Goal: Task Accomplishment & Management: Complete application form

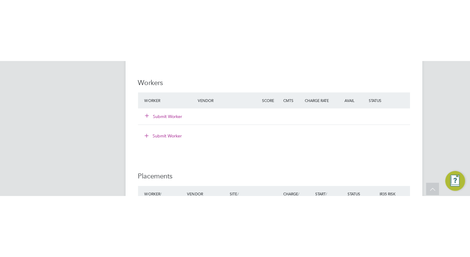
scroll to position [18, 43]
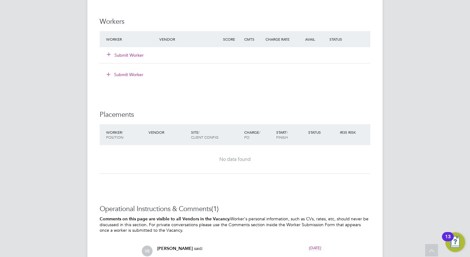
click at [124, 58] on button "Submit Worker" at bounding box center [125, 55] width 37 height 6
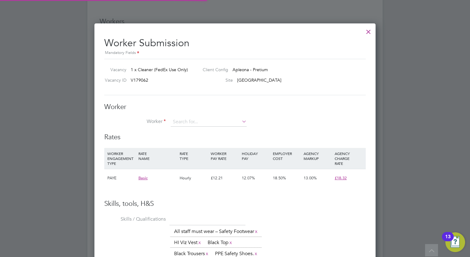
scroll to position [18, 42]
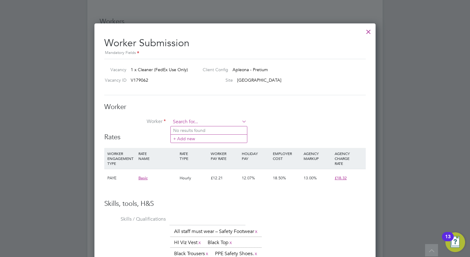
paste input "[PERSON_NAME]"
type input "[PERSON_NAME]"
click at [241, 120] on icon at bounding box center [241, 121] width 0 height 9
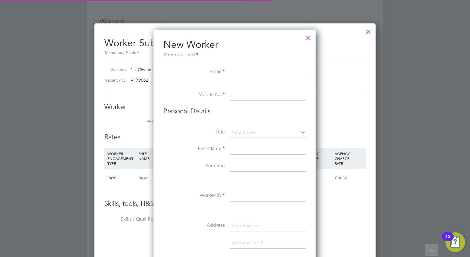
click at [186, 133] on li "+ Add new" at bounding box center [209, 138] width 76 height 8
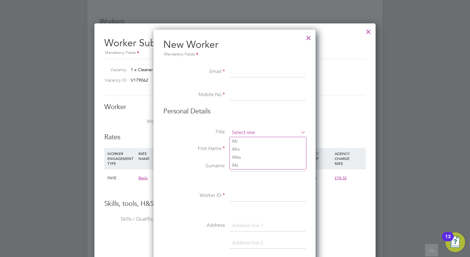
click at [246, 130] on input at bounding box center [268, 132] width 76 height 9
drag, startPoint x: 256, startPoint y: 156, endPoint x: 244, endPoint y: 147, distance: 14.9
click at [244, 133] on input at bounding box center [268, 148] width 76 height 11
drag, startPoint x: 244, startPoint y: 147, endPoint x: 244, endPoint y: 156, distance: 8.6
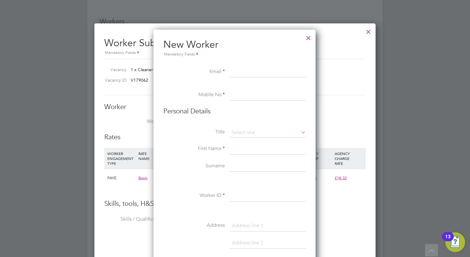
click at [244, 133] on li "First Name" at bounding box center [234, 151] width 142 height 17
click at [233, 133] on input at bounding box center [268, 148] width 76 height 11
click at [237, 133] on input at bounding box center [268, 148] width 76 height 11
paste input "[PERSON_NAME]"
type input "[PERSON_NAME]"
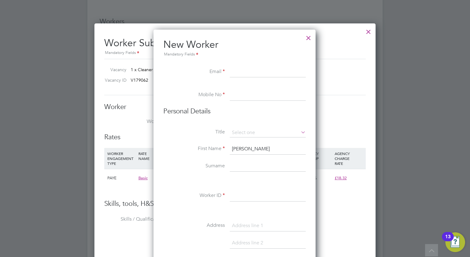
drag, startPoint x: 292, startPoint y: 150, endPoint x: 217, endPoint y: 146, distance: 74.3
click at [217, 133] on li "First Name [PERSON_NAME]" at bounding box center [234, 151] width 142 height 17
click at [126, 119] on label "Worker" at bounding box center [135, 121] width 62 height 6
click at [245, 133] on input at bounding box center [268, 166] width 76 height 11
paste input "[PERSON_NAME]"
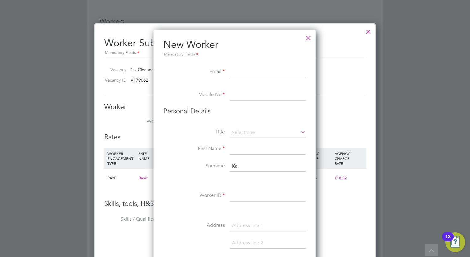
type input "K"
click at [237, 133] on input at bounding box center [268, 148] width 76 height 11
paste input "[PERSON_NAME]"
type input "[PERSON_NAME]"
drag, startPoint x: 282, startPoint y: 147, endPoint x: 231, endPoint y: 145, distance: 51.1
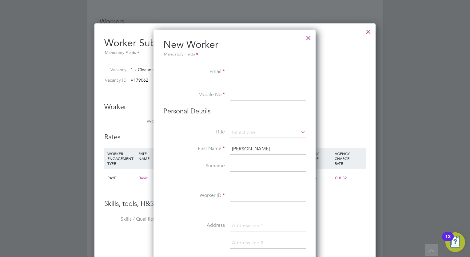
click at [231, 133] on input "[PERSON_NAME]" at bounding box center [268, 148] width 76 height 11
click at [238, 133] on input at bounding box center [268, 148] width 76 height 11
paste input "[PERSON_NAME]"
click at [240, 133] on input "[PERSON_NAME]" at bounding box center [268, 148] width 76 height 11
drag, startPoint x: 269, startPoint y: 150, endPoint x: 244, endPoint y: 146, distance: 25.6
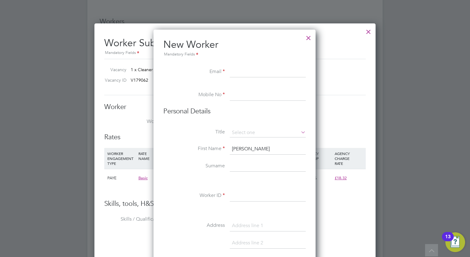
click at [244, 133] on input "[PERSON_NAME]" at bounding box center [268, 148] width 76 height 11
click at [261, 133] on input "[PERSON_NAME]" at bounding box center [268, 148] width 76 height 11
drag, startPoint x: 271, startPoint y: 149, endPoint x: 253, endPoint y: 149, distance: 17.2
click at [253, 133] on input "[PERSON_NAME]" at bounding box center [268, 148] width 76 height 11
type input "Kayode"
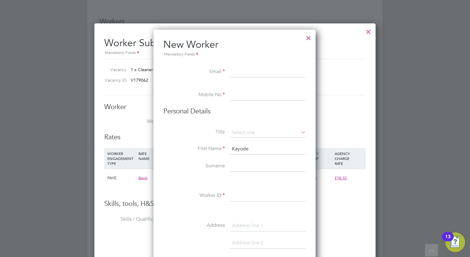
click at [239, 133] on input at bounding box center [268, 166] width 76 height 11
click at [260, 133] on input "Odukoyaa" at bounding box center [268, 166] width 76 height 11
type input "Odukoya"
click at [248, 133] on input at bounding box center [268, 132] width 76 height 9
click at [249, 133] on li "Mr" at bounding box center [268, 141] width 76 height 8
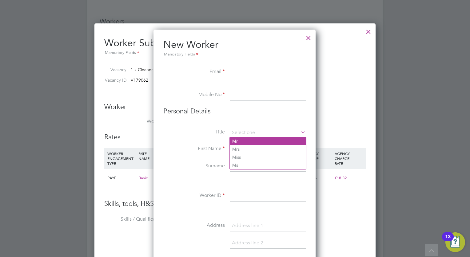
type input "Mr"
click at [243, 68] on input at bounding box center [268, 71] width 76 height 11
click at [242, 91] on input at bounding box center [268, 95] width 76 height 11
paste input "07350158289"
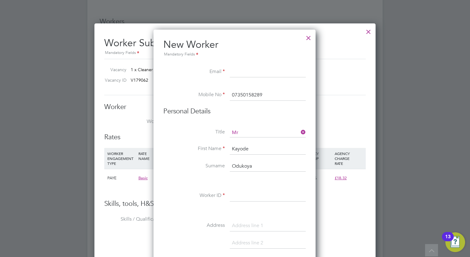
click at [238, 96] on input "07350158289" at bounding box center [268, 95] width 76 height 11
type input "07350158289"
click at [248, 74] on input at bounding box center [268, 71] width 76 height 11
paste input "[EMAIL_ADDRESS][DOMAIN_NAME]"
click at [241, 71] on input "[EMAIL_ADDRESS][DOMAIN_NAME]" at bounding box center [268, 71] width 76 height 11
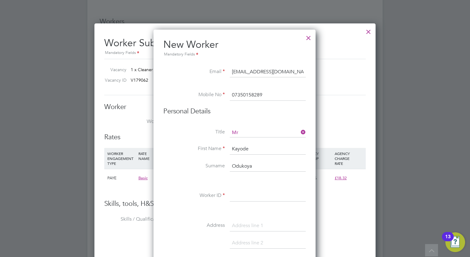
type input "[EMAIL_ADDRESS][DOMAIN_NAME]"
click at [235, 62] on li "New Worker Mandatory Fields" at bounding box center [234, 52] width 142 height 28
click at [238, 133] on div "Title Mr First Name [PERSON_NAME] Surname [PERSON_NAME] Worker ID Address Post …" at bounding box center [234, 239] width 142 height 223
click at [257, 133] on input at bounding box center [268, 195] width 76 height 11
paste input "RY002537B"
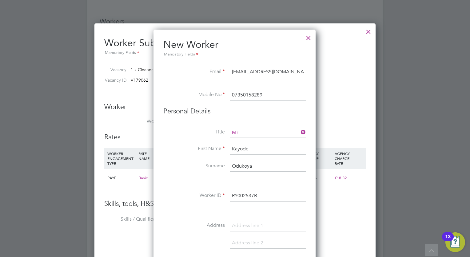
click at [243, 133] on input "RY002537B" at bounding box center [268, 195] width 76 height 11
type input "RY002537B"
click at [246, 133] on input at bounding box center [268, 225] width 76 height 11
paste input "33 Bayswater Grove Harehills"
type input "33 Bayswater Grove Harehills"
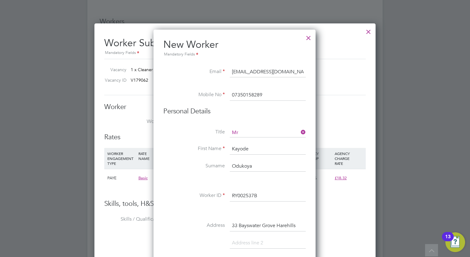
click at [244, 133] on li "Address [STREET_ADDRESS]" at bounding box center [234, 228] width 142 height 17
click at [273, 115] on h3 "Personal Details" at bounding box center [234, 111] width 142 height 9
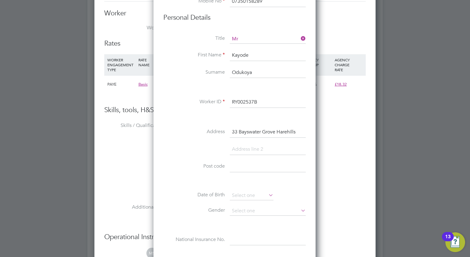
scroll to position [701, 0]
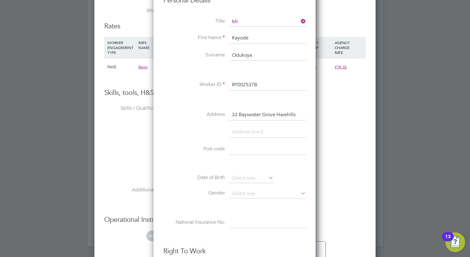
click at [256, 133] on li at bounding box center [234, 134] width 142 height 17
click at [256, 133] on input at bounding box center [268, 149] width 76 height 11
type input "LS8 5LN"
click at [257, 133] on input at bounding box center [252, 177] width 44 height 9
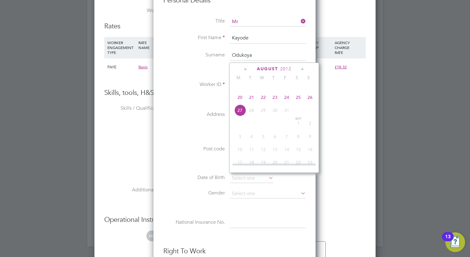
click at [248, 70] on icon at bounding box center [246, 69] width 6 height 7
click at [280, 63] on div "[DATE] M T W T F S S [DATE] 2 3 4 5 6 7 8 9 10 11 12 13 14 15 16 17 18 19 20 21…" at bounding box center [274, 117] width 90 height 110
click at [280, 68] on span "2012" at bounding box center [281, 68] width 11 height 5
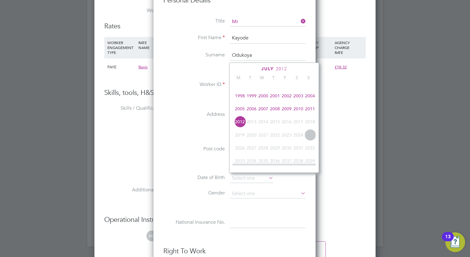
click at [281, 67] on span "2012" at bounding box center [281, 68] width 11 height 5
click at [285, 72] on div "[DATE] M T W T F S S [DATE] 2 3 4 5 6 7 8 9 10 11 12 13 14 15 16 17 18 19 20 21…" at bounding box center [274, 117] width 90 height 110
click at [285, 67] on span "2012" at bounding box center [285, 68] width 11 height 5
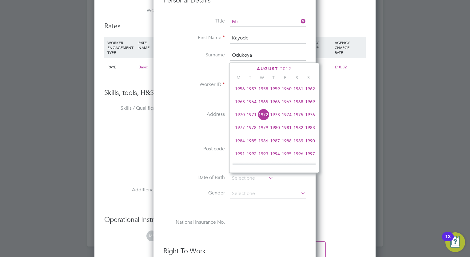
scroll to position [107, 0]
click at [261, 117] on span "1979" at bounding box center [263, 114] width 12 height 12
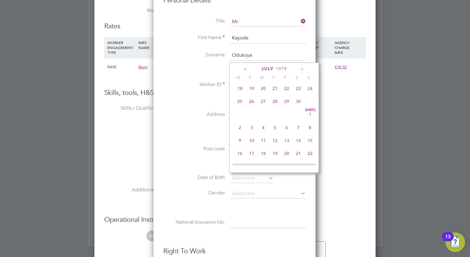
click at [270, 68] on span "July" at bounding box center [267, 68] width 12 height 5
click at [270, 68] on span "August" at bounding box center [267, 68] width 21 height 5
click at [287, 67] on span "2025" at bounding box center [285, 68] width 11 height 5
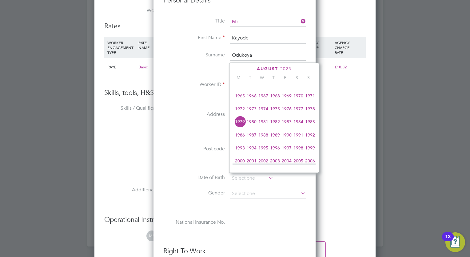
click at [241, 127] on span "1979" at bounding box center [240, 122] width 12 height 12
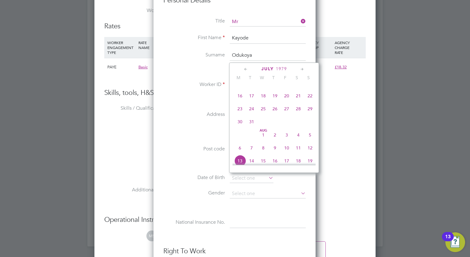
click at [246, 67] on icon at bounding box center [246, 69] width 6 height 7
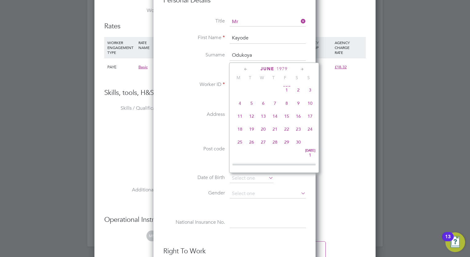
click at [250, 131] on span "19" at bounding box center [252, 129] width 12 height 12
type input "[DATE]"
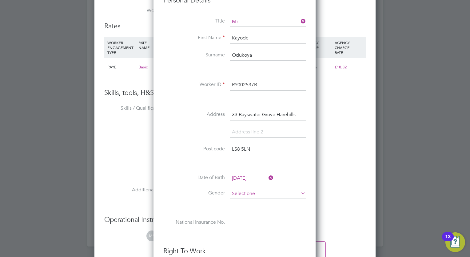
click at [247, 133] on input at bounding box center [268, 193] width 76 height 9
click at [250, 133] on li "[DEMOGRAPHIC_DATA]" at bounding box center [268, 201] width 76 height 8
type input "[DEMOGRAPHIC_DATA]"
click at [242, 133] on div "Title Mr First Name [PERSON_NAME] Surname [PERSON_NAME] Worker ID RY002537B Add…" at bounding box center [234, 128] width 142 height 223
click at [243, 133] on input at bounding box center [268, 222] width 76 height 11
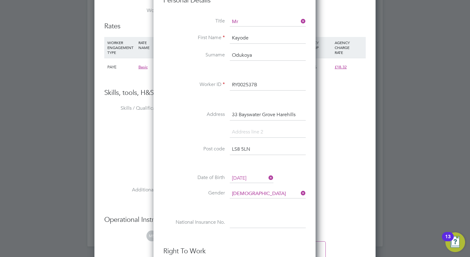
paste input "RY002537B"
type input "RY 00 25 37 B"
click at [266, 133] on li at bounding box center [234, 237] width 142 height 6
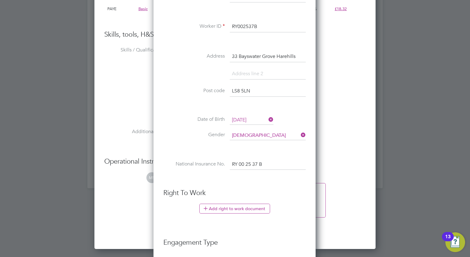
scroll to position [763, 0]
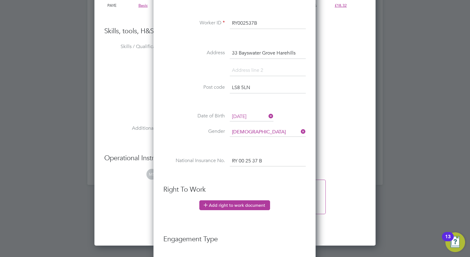
click at [246, 133] on button "Add right to work document" at bounding box center [234, 205] width 71 height 10
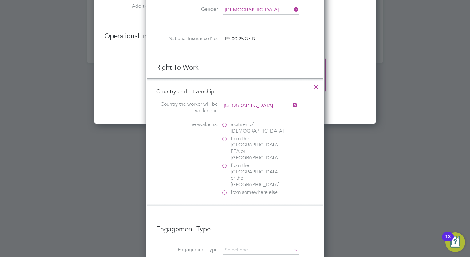
scroll to position [886, 0]
click at [236, 133] on span "from the [GEOGRAPHIC_DATA], EEA or [GEOGRAPHIC_DATA]" at bounding box center [257, 147] width 52 height 26
click at [0, 0] on input "from the [GEOGRAPHIC_DATA], EEA or [GEOGRAPHIC_DATA]" at bounding box center [0, 0] width 0 height 0
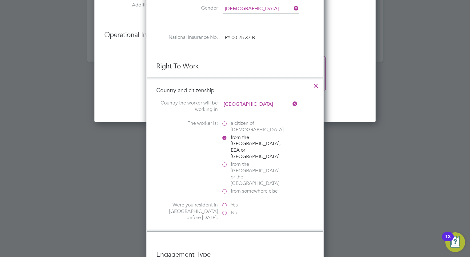
scroll to position [635, 177]
click at [230, 116] on at-rtw-residence "Country the worker will be working in [DEMOGRAPHIC_DATA] The worker is: a citiz…" at bounding box center [234, 161] width 157 height 122
click at [230, 121] on label "a citizen of [DEMOGRAPHIC_DATA]" at bounding box center [252, 126] width 62 height 13
click at [0, 0] on input "a citizen of [DEMOGRAPHIC_DATA]" at bounding box center [0, 0] width 0 height 0
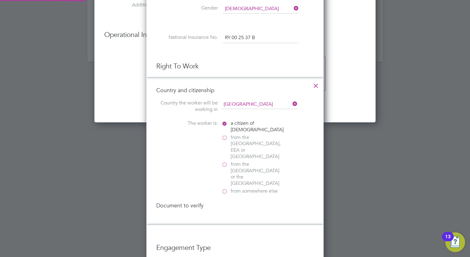
scroll to position [648, 177]
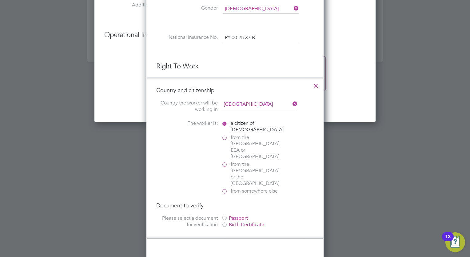
click at [241, 133] on li "Country and citizenship Country the worker will be working in [DEMOGRAPHIC_DATA…" at bounding box center [235, 157] width 176 height 161
click at [237, 133] on span "from somewhere else" at bounding box center [254, 191] width 47 height 6
click at [0, 0] on input "from somewhere else" at bounding box center [0, 0] width 0 height 0
drag, startPoint x: 0, startPoint y: 41, endPoint x: -4, endPoint y: 45, distance: 5.4
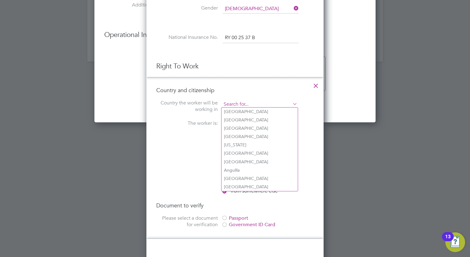
click at [245, 106] on input at bounding box center [259, 104] width 76 height 9
click at [276, 88] on h4 "Country and citizenship" at bounding box center [234, 89] width 157 height 7
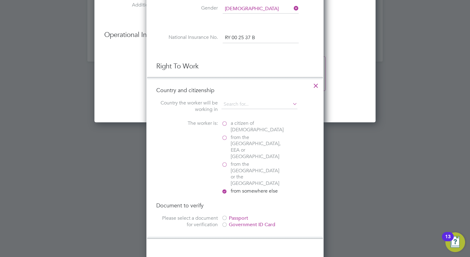
click at [225, 122] on label "a citizen of [DEMOGRAPHIC_DATA]" at bounding box center [252, 126] width 62 height 13
click at [0, 0] on input "a citizen of [DEMOGRAPHIC_DATA]" at bounding box center [0, 0] width 0 height 0
click at [227, 133] on label "from somewhere else" at bounding box center [252, 191] width 62 height 6
click at [0, 0] on input "from somewhere else" at bounding box center [0, 0] width 0 height 0
click at [226, 133] on label "from the [GEOGRAPHIC_DATA] or the [GEOGRAPHIC_DATA]" at bounding box center [252, 174] width 62 height 26
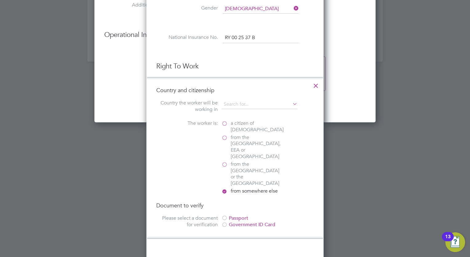
click at [0, 0] on input "from the [GEOGRAPHIC_DATA] or the [GEOGRAPHIC_DATA]" at bounding box center [0, 0] width 0 height 0
click at [229, 133] on label "from the [GEOGRAPHIC_DATA], EEA or [GEOGRAPHIC_DATA]" at bounding box center [252, 147] width 62 height 26
click at [0, 0] on input "from the [GEOGRAPHIC_DATA], EEA or [GEOGRAPHIC_DATA]" at bounding box center [0, 0] width 0 height 0
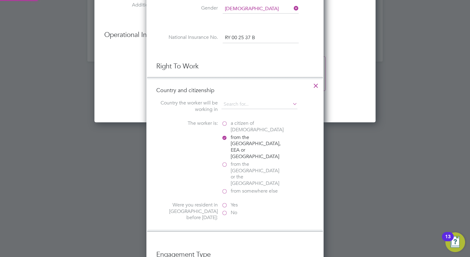
scroll to position [625, 177]
click at [229, 129] on label "a citizen of [DEMOGRAPHIC_DATA]" at bounding box center [252, 126] width 62 height 13
click at [0, 0] on input "a citizen of [DEMOGRAPHIC_DATA]" at bounding box center [0, 0] width 0 height 0
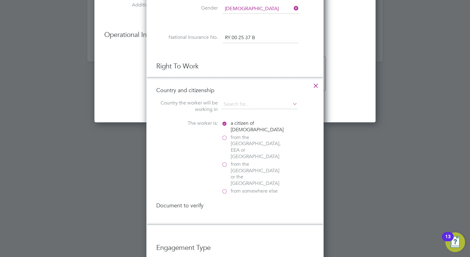
scroll to position [648, 177]
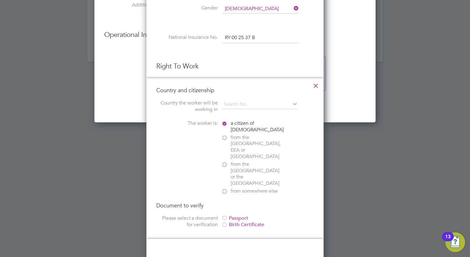
click at [224, 133] on div at bounding box center [224, 225] width 6 height 6
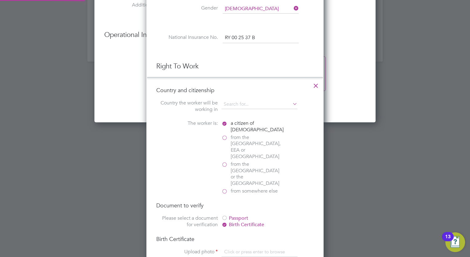
scroll to position [8, 76]
click at [225, 133] on div "Document to verify Please select a document for verification Passport Birth Cer…" at bounding box center [234, 214] width 157 height 27
click at [225, 133] on div at bounding box center [224, 218] width 6 height 6
click at [240, 133] on span "from the [GEOGRAPHIC_DATA], EEA or [GEOGRAPHIC_DATA]" at bounding box center [257, 147] width 52 height 26
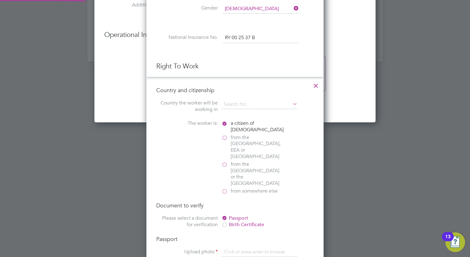
click at [0, 0] on input "from the [GEOGRAPHIC_DATA], EEA or [GEOGRAPHIC_DATA]" at bounding box center [0, 0] width 0 height 0
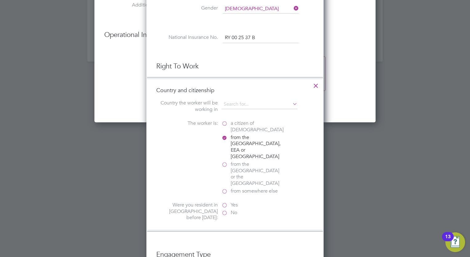
click at [237, 133] on span "from the [GEOGRAPHIC_DATA] or the [GEOGRAPHIC_DATA]" at bounding box center [257, 174] width 52 height 26
click at [0, 0] on input "from the [GEOGRAPHIC_DATA] or the [GEOGRAPHIC_DATA]" at bounding box center [0, 0] width 0 height 0
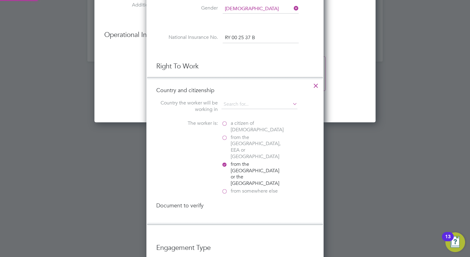
click at [236, 133] on span "from somewhere else" at bounding box center [254, 191] width 47 height 6
click at [0, 0] on input "from somewhere else" at bounding box center [0, 0] width 0 height 0
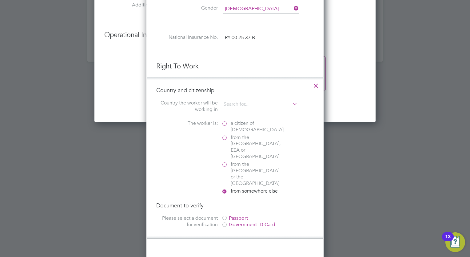
click at [226, 133] on div at bounding box center [224, 225] width 6 height 6
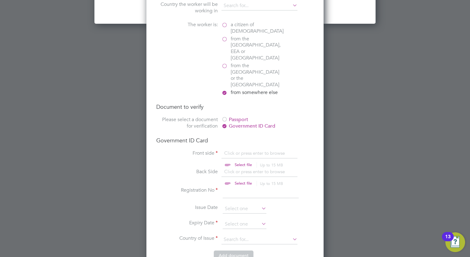
click at [244, 133] on input "file" at bounding box center [249, 177] width 97 height 18
type input "C:\fakepath\share code signed.pdf"
click at [243, 133] on input "file" at bounding box center [249, 159] width 97 height 18
type input "C:\fakepath\share code signed.pdf"
click at [238, 133] on input at bounding box center [261, 192] width 76 height 11
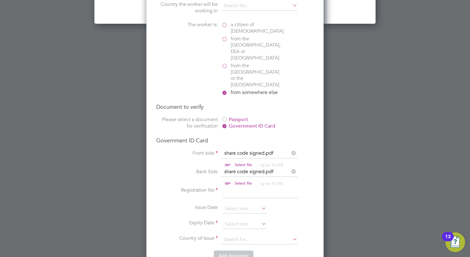
paste input "RY002537B"
type input "RY002537B"
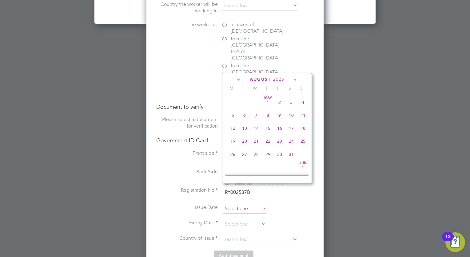
click at [241, 133] on input at bounding box center [245, 208] width 44 height 9
click at [241, 79] on icon at bounding box center [239, 79] width 6 height 7
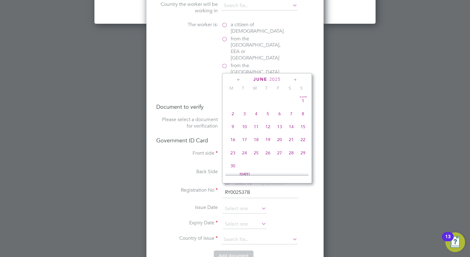
click at [241, 79] on icon at bounding box center [239, 79] width 6 height 7
click at [243, 78] on div "[DATE]" at bounding box center [266, 79] width 83 height 6
click at [241, 79] on icon at bounding box center [239, 79] width 6 height 7
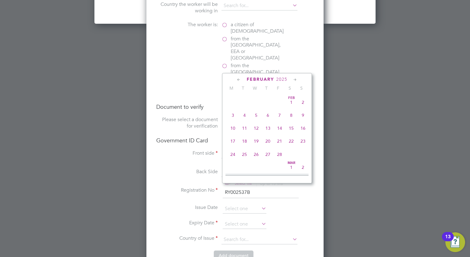
click at [241, 79] on icon at bounding box center [239, 79] width 6 height 7
click at [260, 121] on span "8" at bounding box center [256, 115] width 12 height 12
type input "[DATE]"
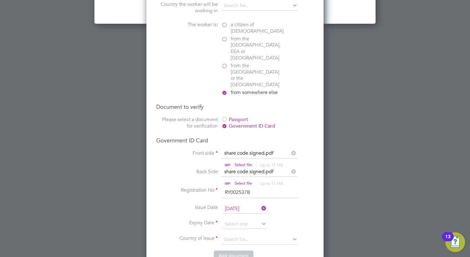
click at [244, 133] on li "Expiry Date" at bounding box center [234, 226] width 157 height 15
click at [242, 133] on input at bounding box center [245, 223] width 44 height 9
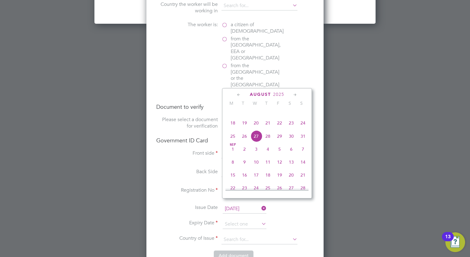
click at [293, 94] on icon at bounding box center [295, 94] width 6 height 7
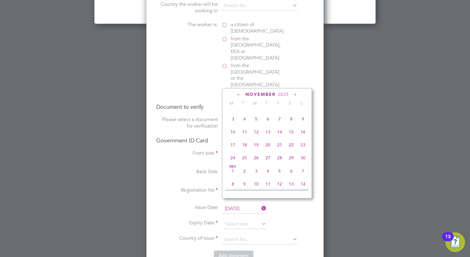
click at [293, 94] on icon at bounding box center [295, 94] width 6 height 7
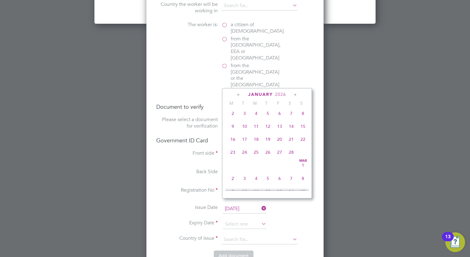
click at [293, 94] on icon at bounding box center [295, 94] width 6 height 7
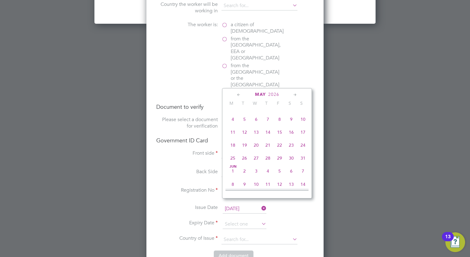
click at [293, 94] on icon at bounding box center [295, 94] width 6 height 7
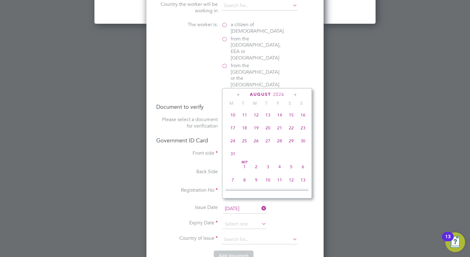
click at [293, 94] on icon at bounding box center [295, 94] width 6 height 7
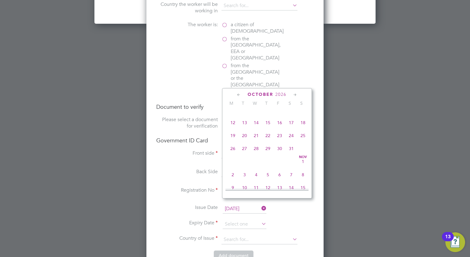
click at [237, 94] on icon at bounding box center [239, 94] width 6 height 7
click at [244, 131] on span "22" at bounding box center [245, 125] width 12 height 12
type input "[DATE]"
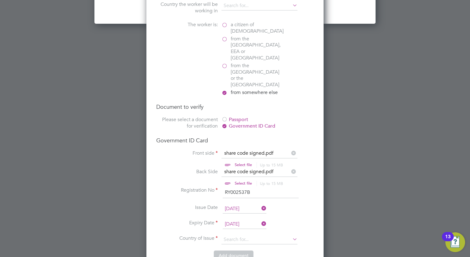
click at [239, 133] on li "Expiry Date [DATE]" at bounding box center [234, 226] width 157 height 15
click at [240, 133] on input at bounding box center [259, 239] width 76 height 9
click at [231, 133] on input at bounding box center [259, 239] width 76 height 9
click at [224, 133] on input "united" at bounding box center [259, 239] width 76 height 9
drag, startPoint x: 231, startPoint y: 217, endPoint x: 257, endPoint y: 218, distance: 25.5
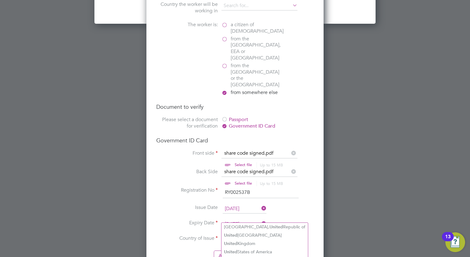
click at [257, 133] on input "united" at bounding box center [259, 239] width 76 height 9
type input "[GEOGRAPHIC_DATA]"
click at [179, 133] on li "Registration No RY002537B" at bounding box center [234, 195] width 157 height 17
click at [269, 133] on input at bounding box center [259, 239] width 76 height 9
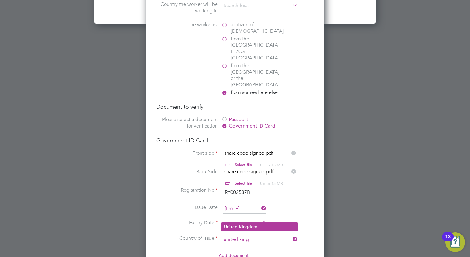
click at [256, 133] on li "United King dom" at bounding box center [259, 226] width 76 height 8
type input "[GEOGRAPHIC_DATA]"
click at [261, 133] on input at bounding box center [259, 239] width 76 height 9
click at [233, 133] on b "United" at bounding box center [231, 226] width 14 height 5
type input "[GEOGRAPHIC_DATA]"
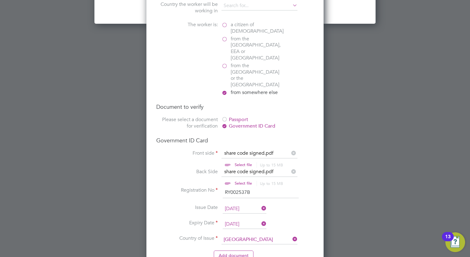
click at [200, 133] on li "Country of Issue [GEOGRAPHIC_DATA]" at bounding box center [234, 242] width 157 height 15
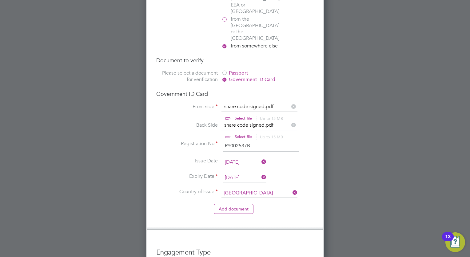
scroll to position [1034, 0]
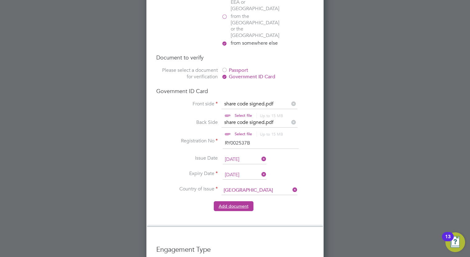
click at [234, 133] on button "Add document" at bounding box center [234, 206] width 40 height 10
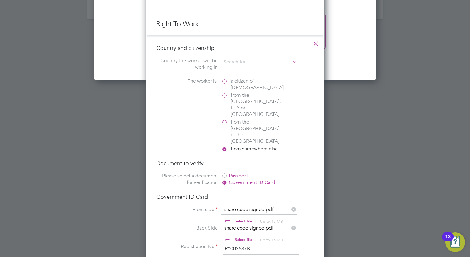
scroll to position [565, 163]
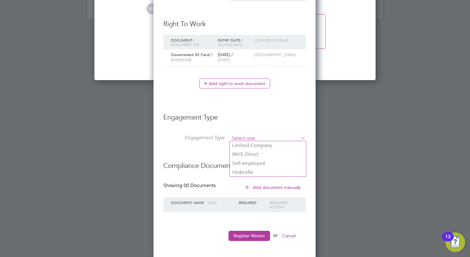
click at [253, 133] on input at bounding box center [268, 138] width 76 height 9
click at [253, 133] on li "PAYE Direct" at bounding box center [268, 154] width 76 height 9
type input "PAYE Direct"
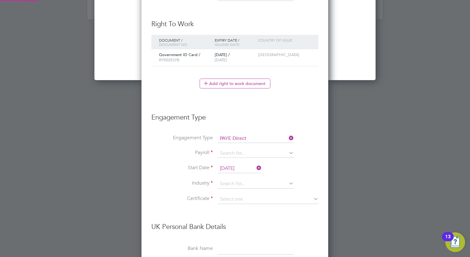
scroll to position [744, 187]
click at [255, 133] on input at bounding box center [256, 138] width 76 height 9
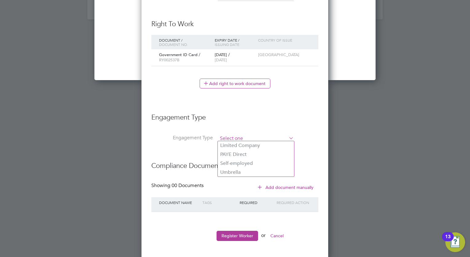
scroll to position [3, 3]
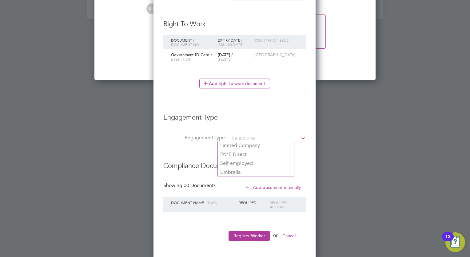
click at [245, 119] on h3 "Engagement Type" at bounding box center [234, 114] width 142 height 15
drag, startPoint x: 253, startPoint y: 128, endPoint x: 256, endPoint y: 133, distance: 5.8
click at [256, 133] on input at bounding box center [268, 138] width 76 height 9
click at [255, 122] on li "Engagement Type" at bounding box center [234, 120] width 142 height 27
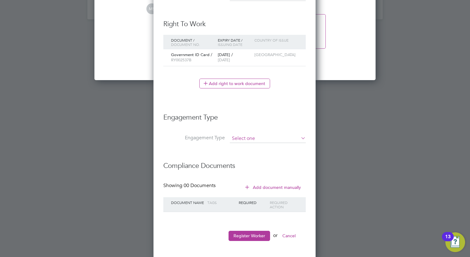
click at [258, 133] on input at bounding box center [268, 138] width 76 height 9
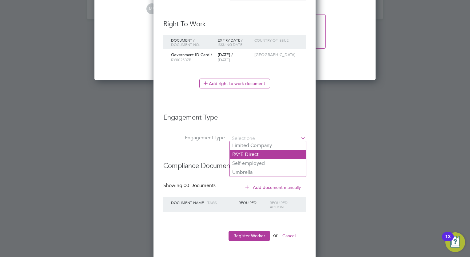
click at [256, 133] on li "PAYE Direct" at bounding box center [268, 154] width 76 height 9
type input "PAYE Direct"
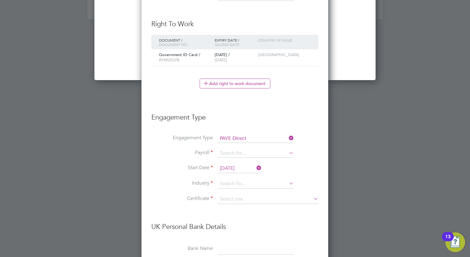
scroll to position [744, 187]
click at [258, 100] on ul "New Worker Mandatory Fields Email [EMAIL_ADDRESS][DOMAIN_NAME] Mobile No 073501…" at bounding box center [234, 64] width 167 height 726
click at [244, 133] on li "Payroll" at bounding box center [234, 156] width 167 height 15
click at [244, 133] on input at bounding box center [256, 153] width 76 height 9
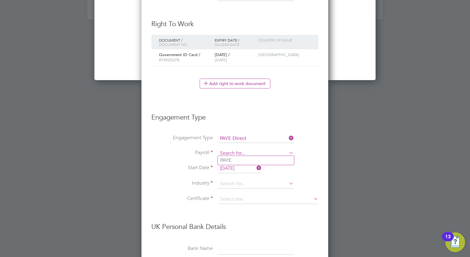
click at [240, 133] on input at bounding box center [256, 153] width 76 height 9
click at [236, 133] on li "PAYE" at bounding box center [256, 160] width 76 height 9
type input "PAYE"
click at [161, 133] on label "Payroll" at bounding box center [182, 152] width 62 height 6
click at [239, 133] on li "Start Date [DATE]" at bounding box center [234, 171] width 167 height 15
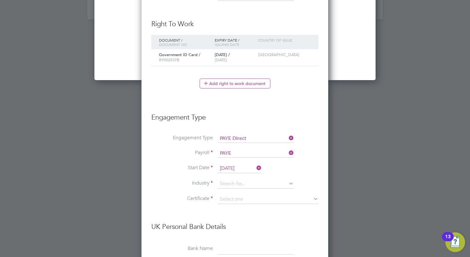
scroll to position [241, 0]
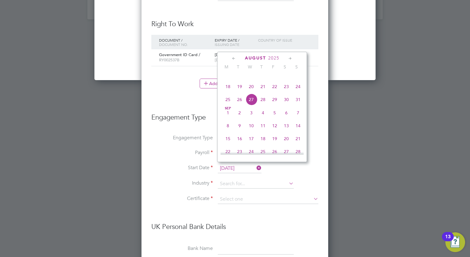
click at [239, 133] on input "[DATE]" at bounding box center [240, 168] width 44 height 9
click at [244, 131] on span "9" at bounding box center [240, 126] width 12 height 12
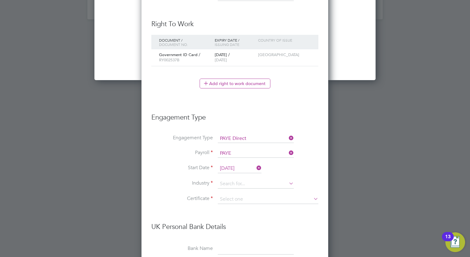
click at [181, 133] on label "Payroll" at bounding box center [182, 152] width 62 height 6
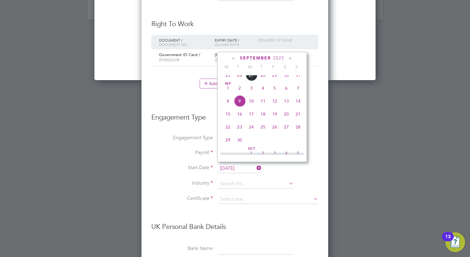
click at [239, 133] on input "[DATE]" at bounding box center [240, 168] width 44 height 9
click at [284, 133] on li "Start Date [DATE]" at bounding box center [234, 171] width 167 height 15
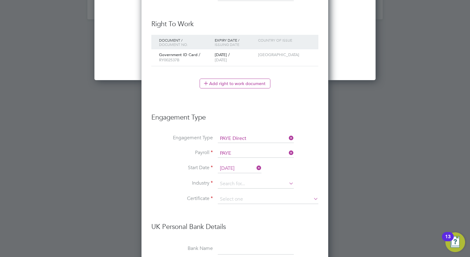
click at [230, 133] on li "Payroll PAYE" at bounding box center [234, 156] width 167 height 15
click at [233, 133] on input "[DATE]" at bounding box center [240, 168] width 44 height 9
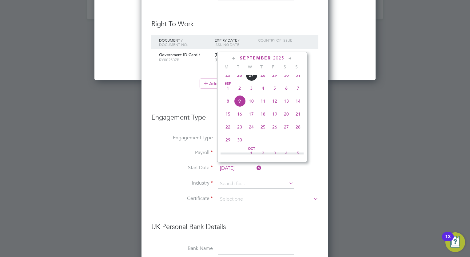
click at [282, 57] on span "2025" at bounding box center [278, 57] width 11 height 5
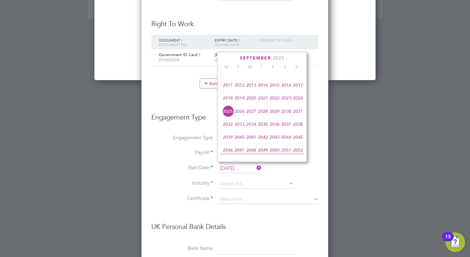
click at [237, 57] on div "[DATE]" at bounding box center [262, 58] width 83 height 6
click at [188, 133] on li "Engagement Type PAYE Direct" at bounding box center [234, 141] width 167 height 15
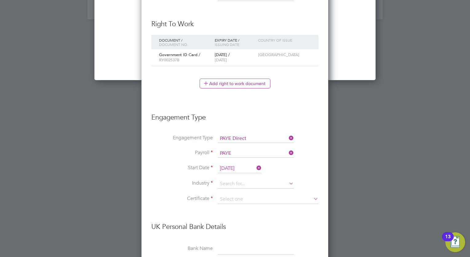
click at [241, 133] on input "[DATE]" at bounding box center [240, 168] width 44 height 9
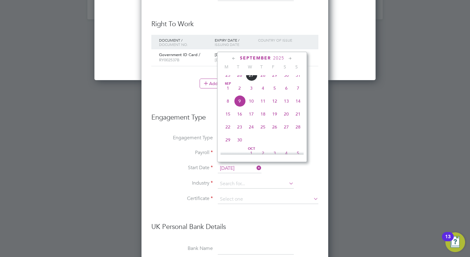
click at [273, 79] on span "29" at bounding box center [275, 75] width 12 height 12
type input "[DATE]"
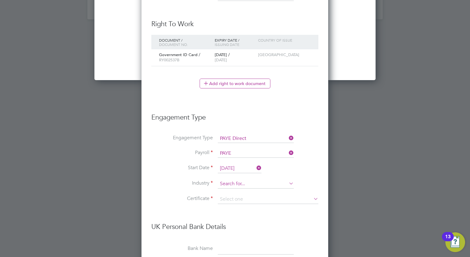
click at [233, 133] on input at bounding box center [256, 183] width 76 height 9
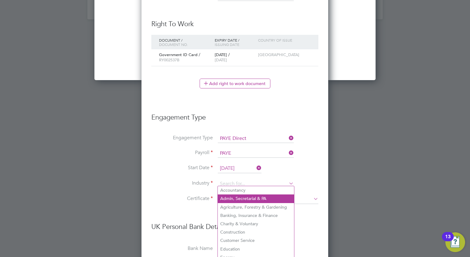
click at [253, 133] on li "Admin, Secretarial & PA" at bounding box center [256, 198] width 76 height 8
type input "Admin, Secretarial & PA"
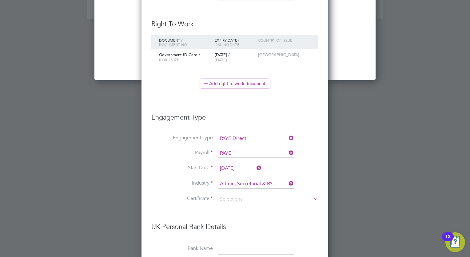
click at [257, 133] on li "Industry Admin, Secretarial & PA" at bounding box center [234, 186] width 167 height 15
click at [256, 133] on input at bounding box center [268, 198] width 101 height 9
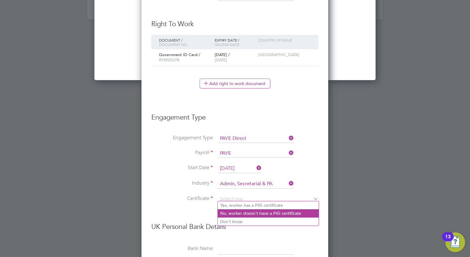
click at [257, 133] on li "No, worker doesn't have a P45 certificate" at bounding box center [268, 213] width 101 height 8
type input "No, worker doesn't have a P45 certificate"
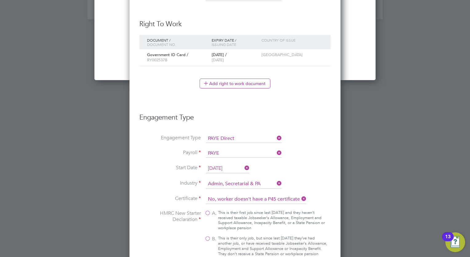
scroll to position [926, 211]
click at [169, 133] on label "Start Date" at bounding box center [170, 167] width 62 height 6
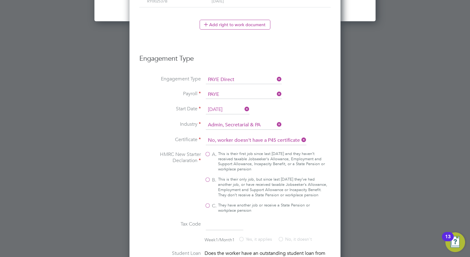
scroll to position [990, 0]
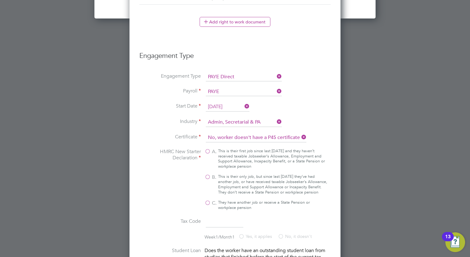
click at [208, 133] on label "A. This is their first job since last [DATE] and they haven’t received taxable …" at bounding box center [266, 158] width 123 height 21
click at [0, 0] on input "A. This is their first job since last [DATE] and they haven’t received taxable …" at bounding box center [0, 0] width 0 height 0
type input "1257L"
click at [158, 124] on li "Industry Admin, Secretarial & PA" at bounding box center [234, 124] width 191 height 15
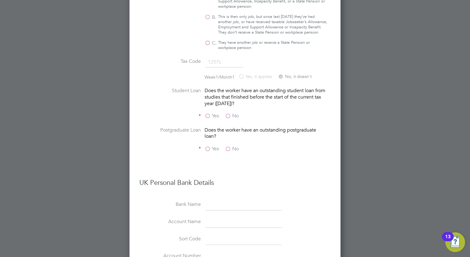
scroll to position [1149, 0]
click at [211, 116] on label "Yes" at bounding box center [212, 115] width 14 height 6
click at [0, 0] on input "Yes" at bounding box center [0, 0] width 0 height 0
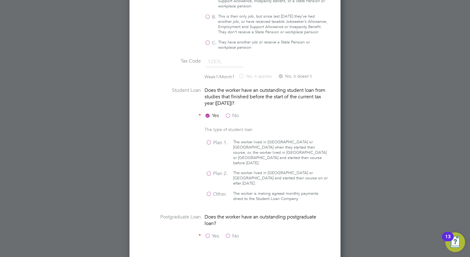
click at [225, 116] on label "No" at bounding box center [232, 115] width 14 height 6
click at [0, 0] on input "No" at bounding box center [0, 0] width 0 height 0
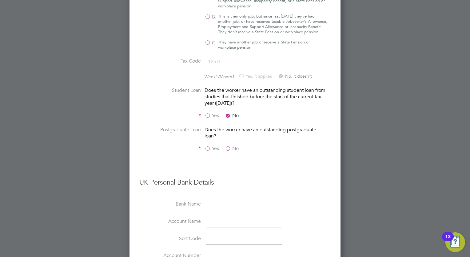
click at [221, 133] on div "Yes No" at bounding box center [251, 149] width 92 height 8
click at [223, 133] on div "Yes No" at bounding box center [251, 149] width 92 height 8
click at [226, 133] on label "No" at bounding box center [232, 148] width 14 height 6
click at [0, 0] on input "No" at bounding box center [0, 0] width 0 height 0
click at [306, 133] on li at bounding box center [234, 162] width 191 height 6
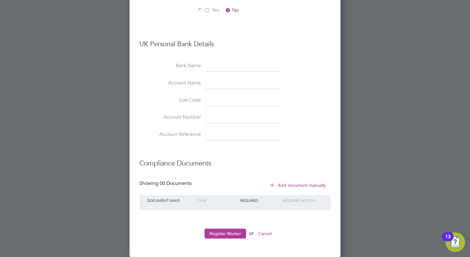
scroll to position [1289, 0]
click at [231, 133] on button "Register Worker" at bounding box center [226, 233] width 42 height 10
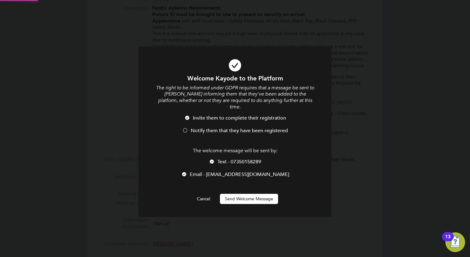
scroll to position [0, 0]
click at [253, 133] on button "Send Welcome Message" at bounding box center [249, 198] width 58 height 10
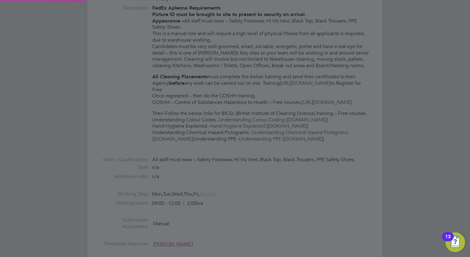
type input "[PERSON_NAME] (RY002537B)"
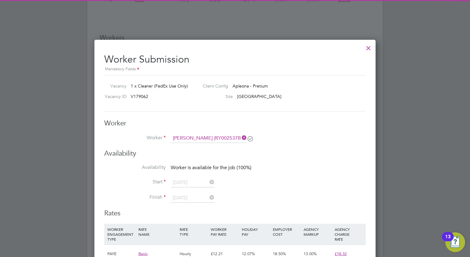
scroll to position [591, 0]
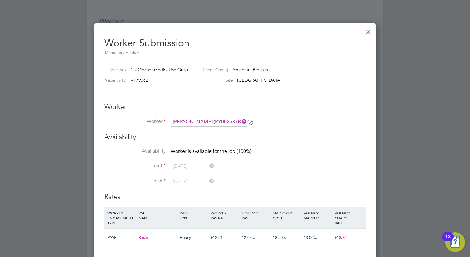
click at [368, 33] on div at bounding box center [368, 30] width 11 height 11
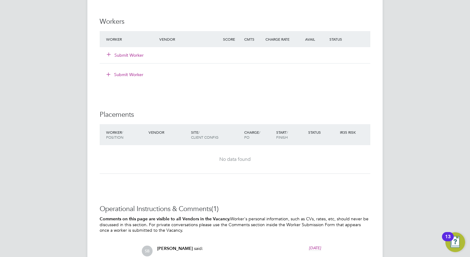
click at [126, 58] on button "Submit Worker" at bounding box center [125, 55] width 37 height 6
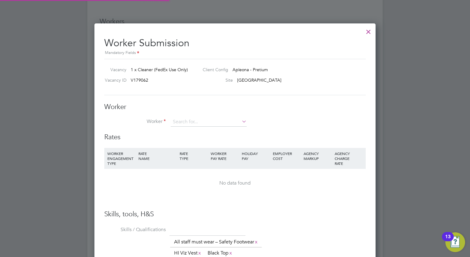
scroll to position [3, 3]
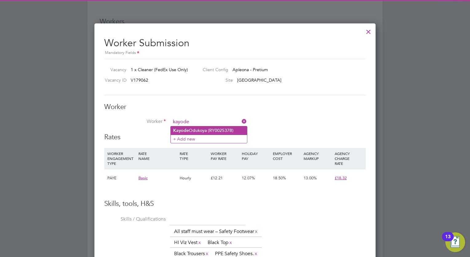
click at [205, 127] on li "[PERSON_NAME] (RY002537B)" at bounding box center [209, 130] width 76 height 8
type input "[PERSON_NAME] (RY002537B)"
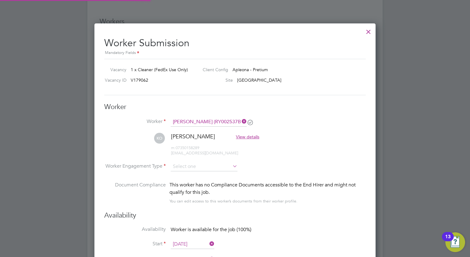
click at [275, 133] on li "KO [PERSON_NAME] View details m: 07350158289 [EMAIL_ADDRESS][DOMAIN_NAME]" at bounding box center [234, 147] width 261 height 29
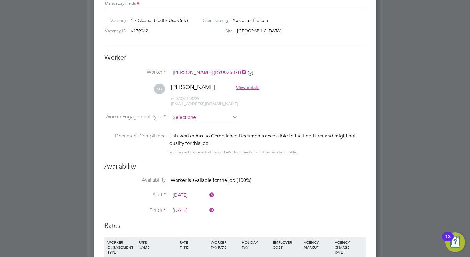
click at [183, 115] on input at bounding box center [204, 117] width 67 height 9
click at [195, 133] on li "PAYE" at bounding box center [204, 133] width 67 height 8
type input "PAYE"
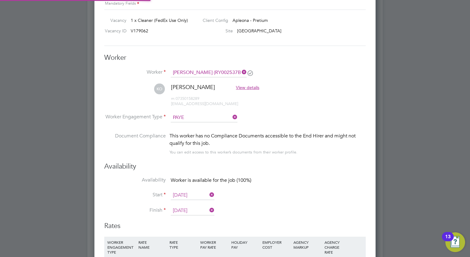
click at [305, 116] on li "Worker Engagement Type PAYE" at bounding box center [234, 122] width 261 height 19
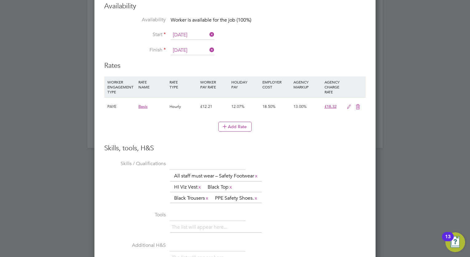
click at [186, 32] on input "[DATE]" at bounding box center [193, 34] width 44 height 9
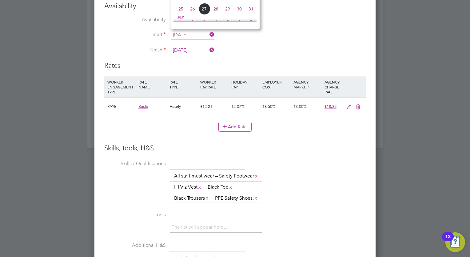
click at [228, 14] on span "29" at bounding box center [228, 9] width 12 height 12
type input "[DATE]"
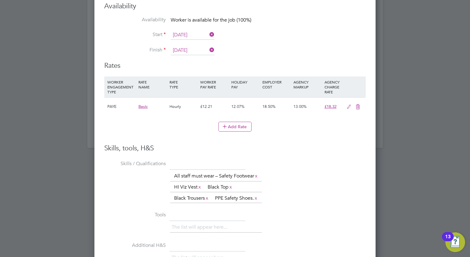
click at [255, 40] on li "Start [DATE]" at bounding box center [234, 37] width 261 height 15
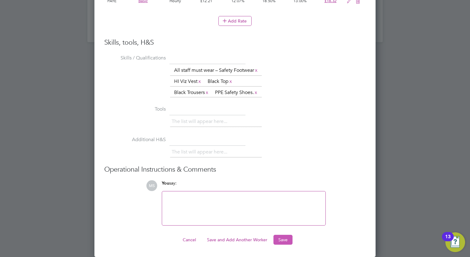
click at [287, 133] on button "Save" at bounding box center [282, 239] width 19 height 10
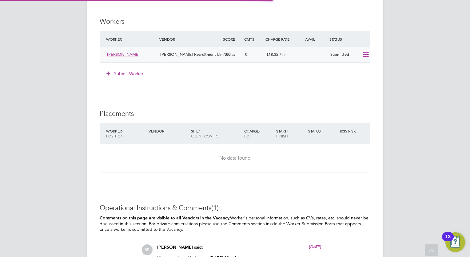
click at [365, 57] on icon at bounding box center [366, 54] width 8 height 5
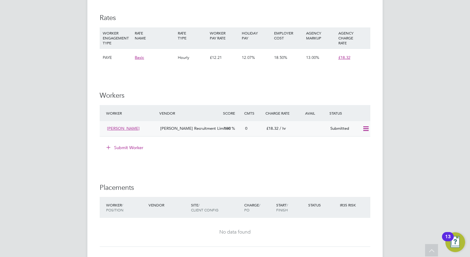
drag, startPoint x: 147, startPoint y: 133, endPoint x: 107, endPoint y: 133, distance: 40.3
click at [107, 133] on div "[PERSON_NAME]" at bounding box center [131, 128] width 53 height 10
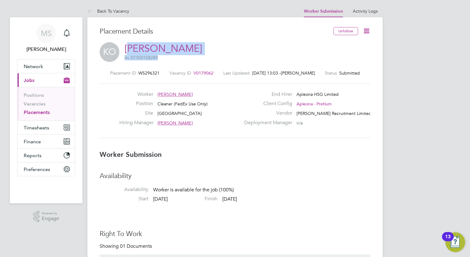
drag, startPoint x: 211, startPoint y: 57, endPoint x: 129, endPoint y: 51, distance: 82.0
click at [129, 51] on div "KO [PERSON_NAME] m: 07350158289" at bounding box center [235, 52] width 271 height 21
drag, startPoint x: 129, startPoint y: 51, endPoint x: 167, endPoint y: 58, distance: 38.3
click at [145, 58] on span "m: 07350158289" at bounding box center [141, 58] width 33 height 6
click at [218, 56] on div "KO [PERSON_NAME] m: 07350158289" at bounding box center [235, 52] width 271 height 21
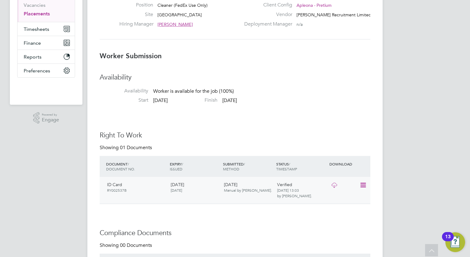
click at [364, 133] on icon at bounding box center [363, 184] width 6 height 7
click at [349, 133] on div "Right To Work Showing 01 Documents DOCUMENT / DOCUMENT NO. EXPIRY / ISSUED SUBM…" at bounding box center [235, 167] width 271 height 73
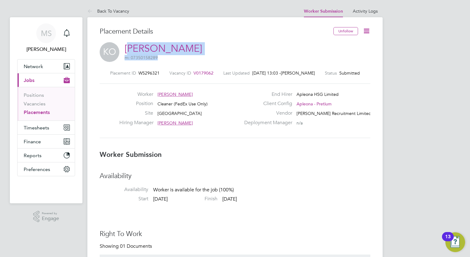
drag, startPoint x: 205, startPoint y: 52, endPoint x: 128, endPoint y: 45, distance: 77.2
click at [128, 45] on div "KO [PERSON_NAME] m: 07350158289" at bounding box center [235, 52] width 271 height 21
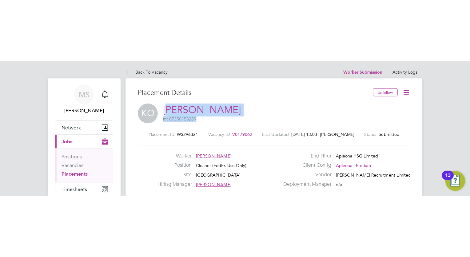
scroll to position [10, 121]
